Goal: Task Accomplishment & Management: Manage account settings

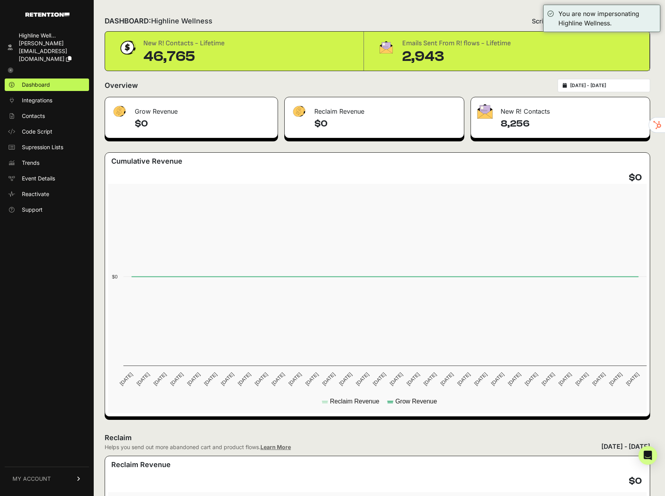
click at [38, 470] on link "MY ACCOUNT" at bounding box center [47, 479] width 84 height 24
click at [39, 478] on ul "Account Details API Details Notifications Billing Subscription Sign Out" at bounding box center [47, 445] width 84 height 91
click at [48, 407] on span "Account Details" at bounding box center [42, 406] width 40 height 8
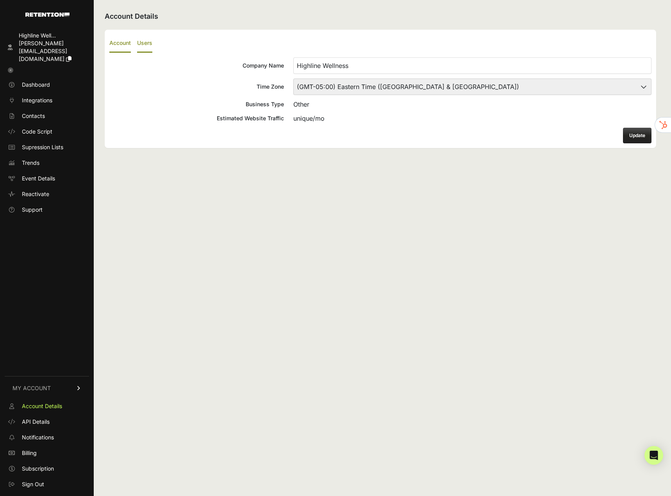
click at [143, 45] on label "Users" at bounding box center [144, 43] width 15 height 18
click at [0, 0] on input "Users" at bounding box center [0, 0] width 0 height 0
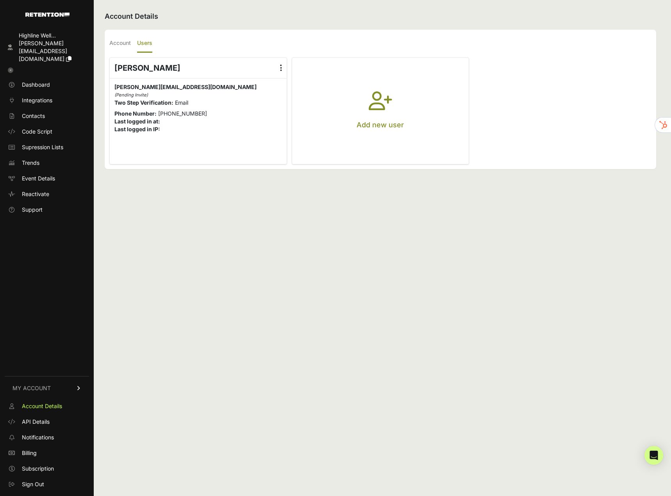
click at [400, 95] on button "Add new user" at bounding box center [380, 111] width 177 height 106
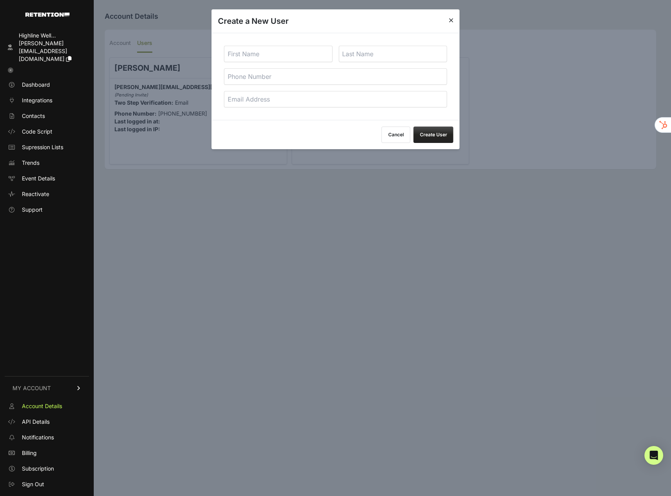
click at [257, 56] on input "text" at bounding box center [278, 54] width 109 height 16
type input "[PERSON_NAME]"
type input "9544833712"
type input "[EMAIL_ADDRESS]"
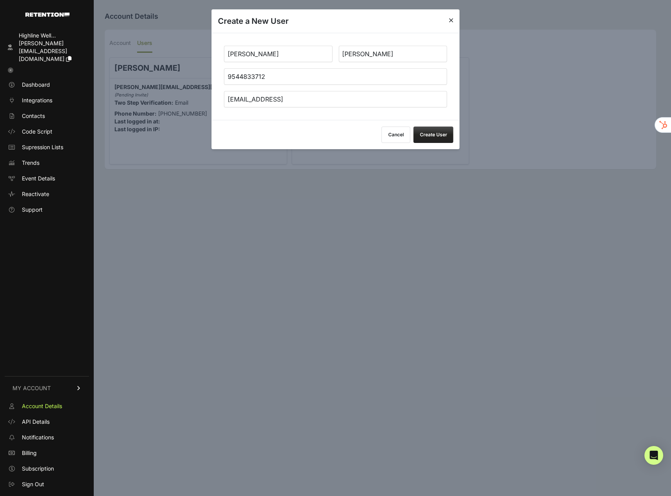
click at [445, 132] on button "Create User" at bounding box center [434, 135] width 40 height 16
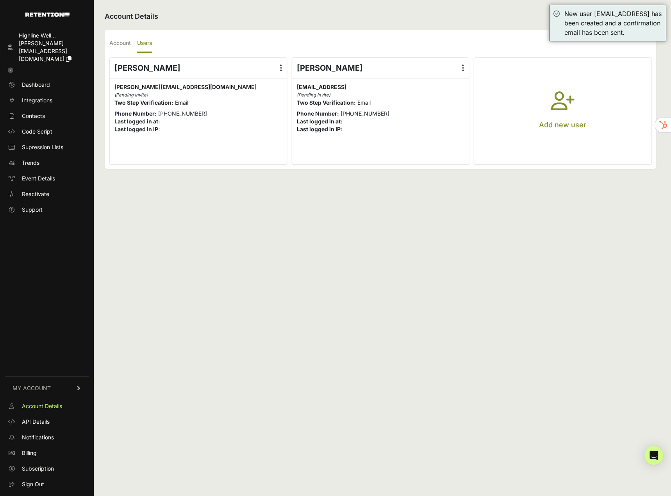
click at [281, 70] on icon at bounding box center [281, 68] width 2 height 8
click at [0, 0] on input "radio" at bounding box center [0, 0] width 0 height 0
click at [251, 131] on link "Delete" at bounding box center [258, 131] width 59 height 14
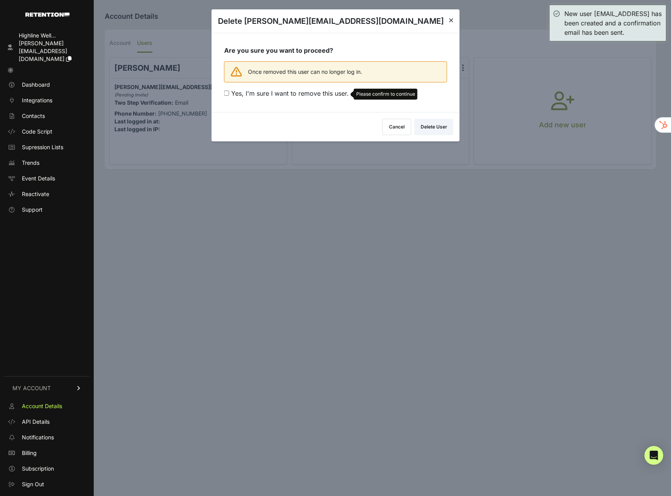
click at [312, 95] on span "Yes, I'm sure I want to remove this user." at bounding box center [290, 93] width 118 height 8
click at [229, 95] on input "Yes, I'm sure I want to remove this user. Please confirm to continue" at bounding box center [226, 93] width 5 height 5
checkbox input "true"
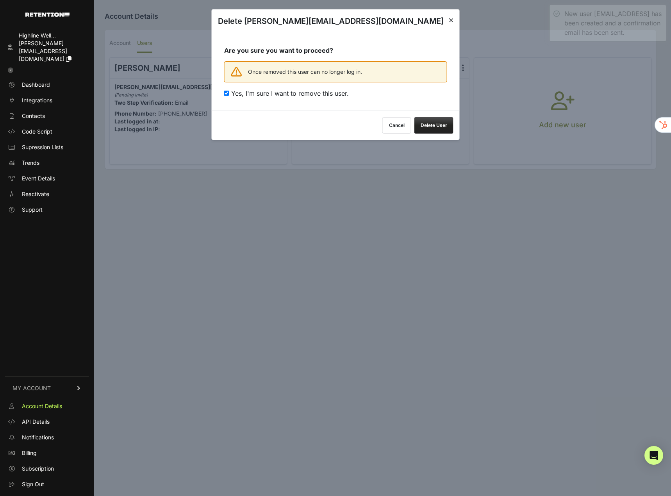
click at [434, 124] on button "Delete User" at bounding box center [434, 125] width 39 height 16
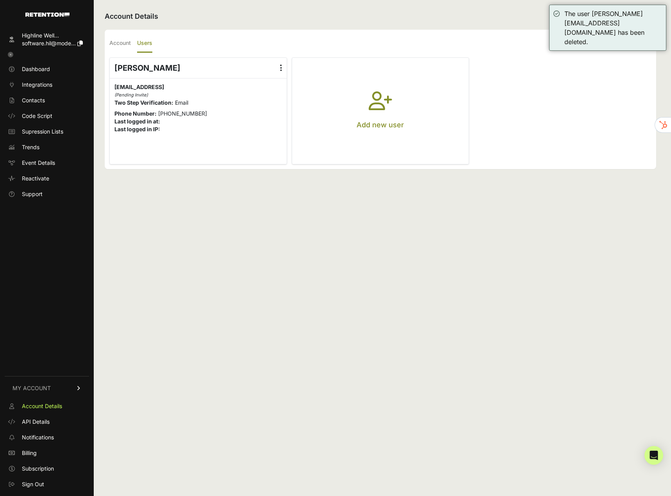
click at [11, 54] on icon at bounding box center [10, 54] width 5 height 5
